Goal: Task Accomplishment & Management: Manage account settings

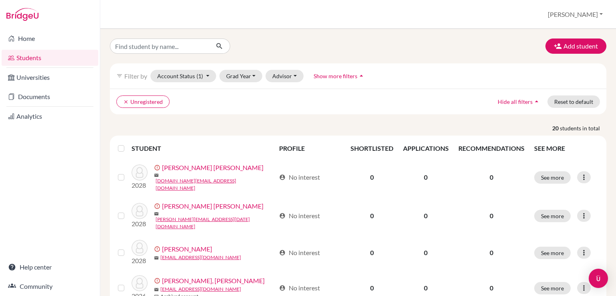
scroll to position [80, 0]
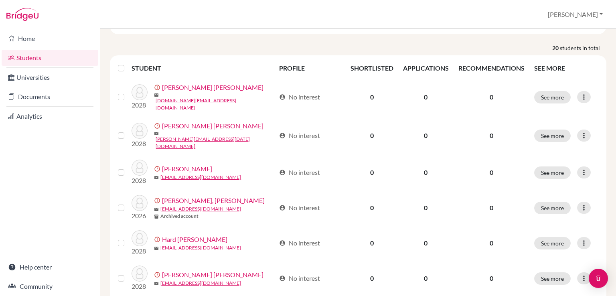
click at [42, 60] on link "Students" at bounding box center [50, 58] width 97 height 16
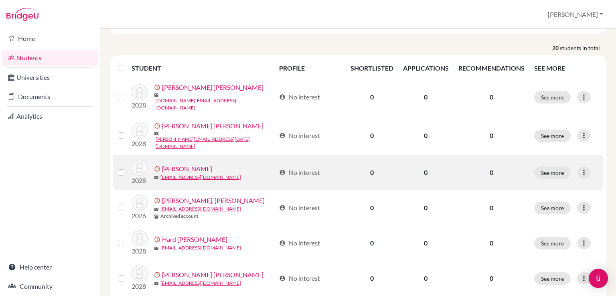
scroll to position [0, 0]
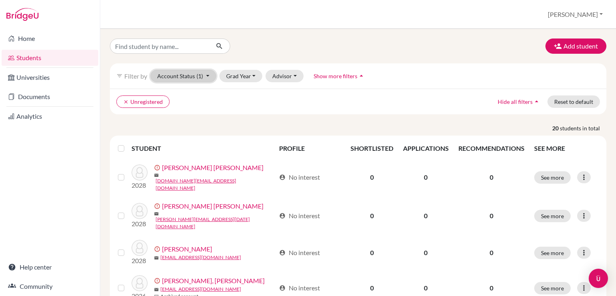
click at [201, 76] on span "(1)" at bounding box center [199, 76] width 6 height 7
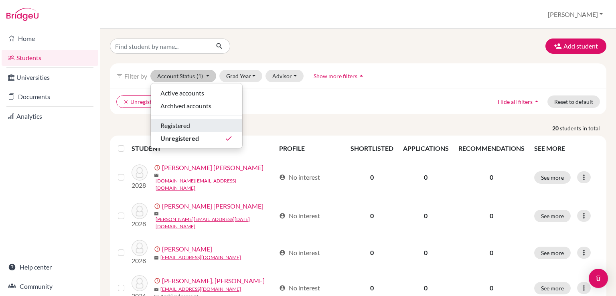
click at [190, 125] on span "Registered" at bounding box center [175, 126] width 30 height 10
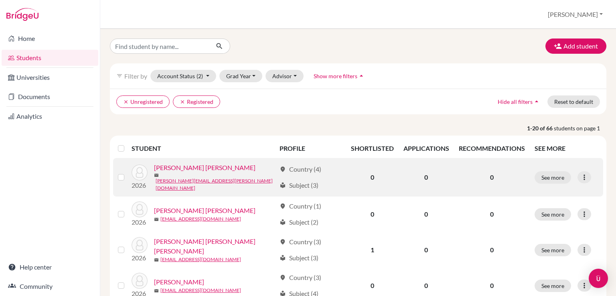
click at [219, 172] on link "[PERSON_NAME] [PERSON_NAME]" at bounding box center [204, 168] width 101 height 10
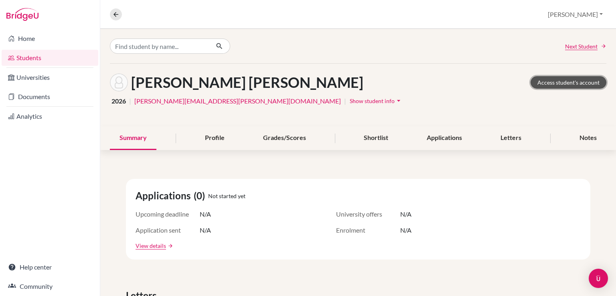
click at [563, 84] on link "Access student's account" at bounding box center [568, 82] width 76 height 12
